Goal: Use online tool/utility

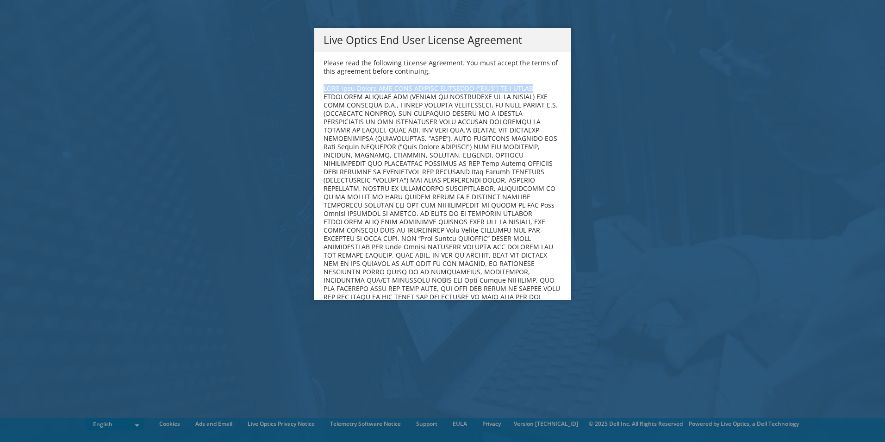
drag, startPoint x: 560, startPoint y: 68, endPoint x: 562, endPoint y: 76, distance: 7.8
click at [562, 76] on div "Please read the following License Agreement. You must accept the terms of this …" at bounding box center [442, 175] width 257 height 247
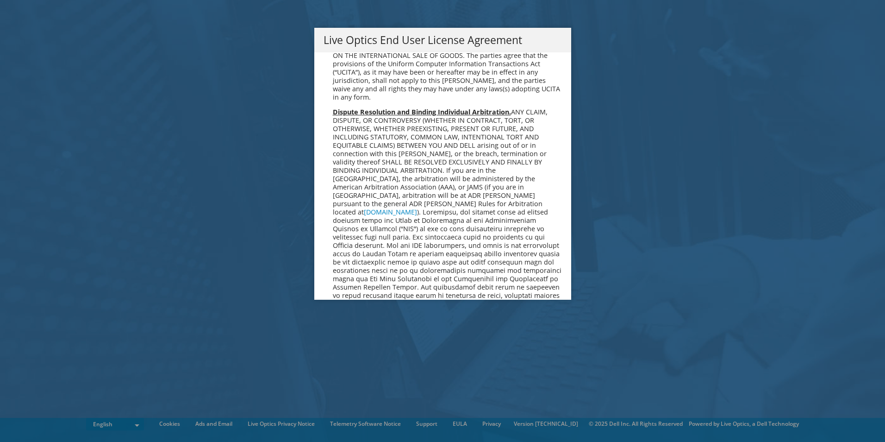
scroll to position [3500, 0]
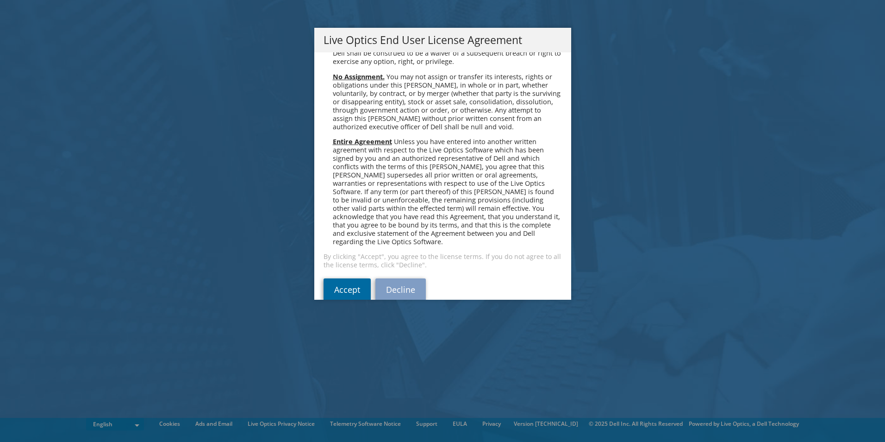
click at [333, 278] on link "Accept" at bounding box center [346, 289] width 47 height 22
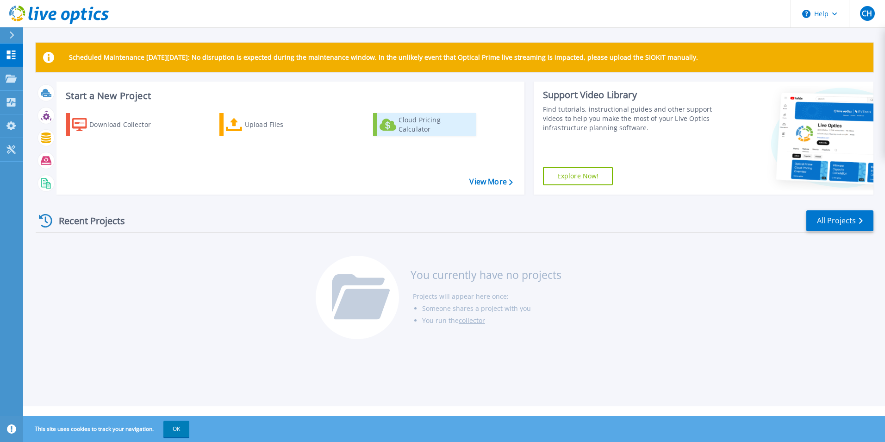
click at [426, 119] on div "Cloud Pricing Calculator" at bounding box center [435, 124] width 74 height 19
click at [0, 75] on html "Help CH End User Chris Helms chelms@trianglereadymix.com TRIANGLE READY MIX LLC…" at bounding box center [442, 203] width 885 height 406
click at [28, 150] on p "Tools" at bounding box center [33, 150] width 16 height 24
